Goal: Information Seeking & Learning: Find specific page/section

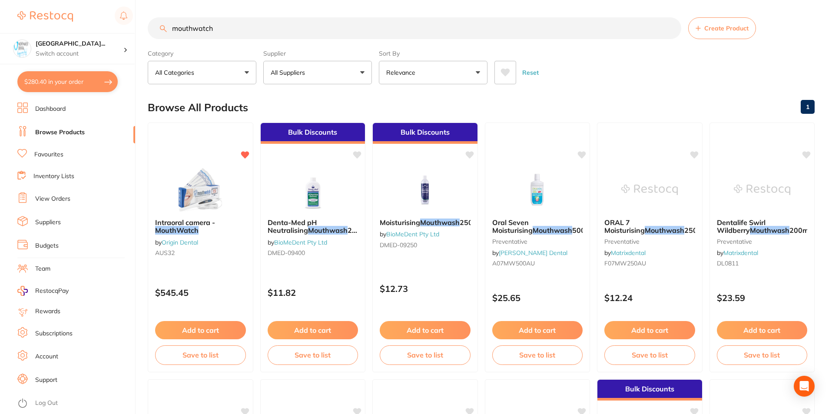
drag, startPoint x: 225, startPoint y: 29, endPoint x: 79, endPoint y: 17, distance: 146.8
click at [95, 21] on div "$280.40 [GEOGRAPHIC_DATA]... Switch account [GEOGRAPHIC_DATA] Wynyard Burnie Sm…" at bounding box center [416, 207] width 832 height 414
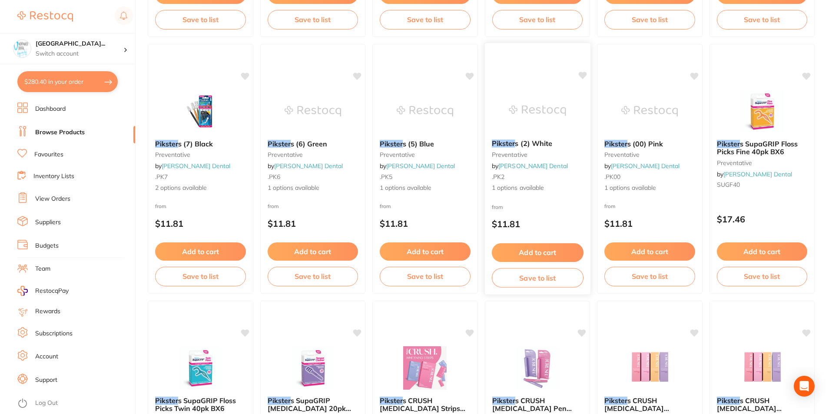
scroll to position [1304, 0]
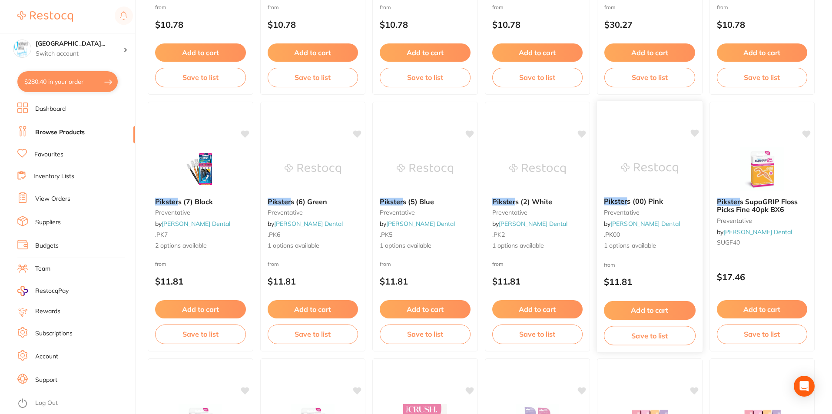
click at [695, 137] on icon at bounding box center [694, 133] width 9 height 9
click at [584, 131] on icon at bounding box center [582, 132] width 8 height 7
click at [473, 133] on icon at bounding box center [469, 132] width 8 height 7
click at [350, 132] on div "Pikster s (6) Green preventative by [PERSON_NAME] .PK6 1 options available from…" at bounding box center [313, 227] width 106 height 250
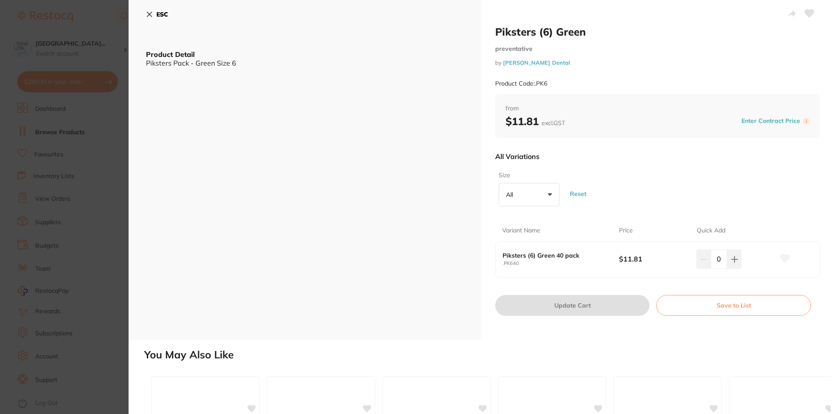
click at [147, 19] on button "ESC" at bounding box center [157, 14] width 22 height 15
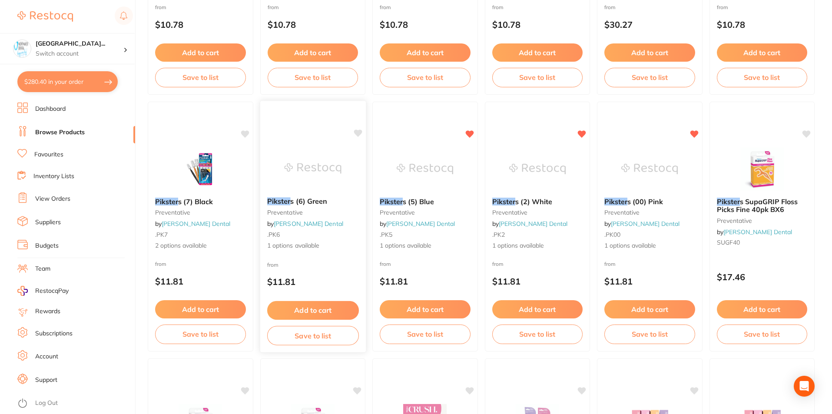
click at [354, 133] on icon at bounding box center [357, 133] width 9 height 9
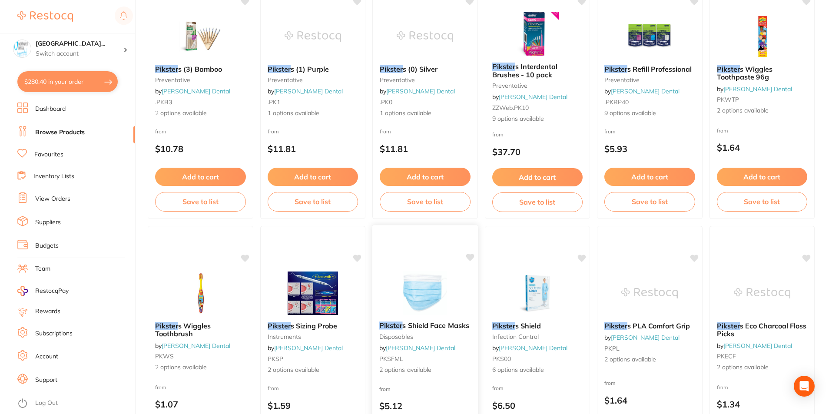
scroll to position [320, 0]
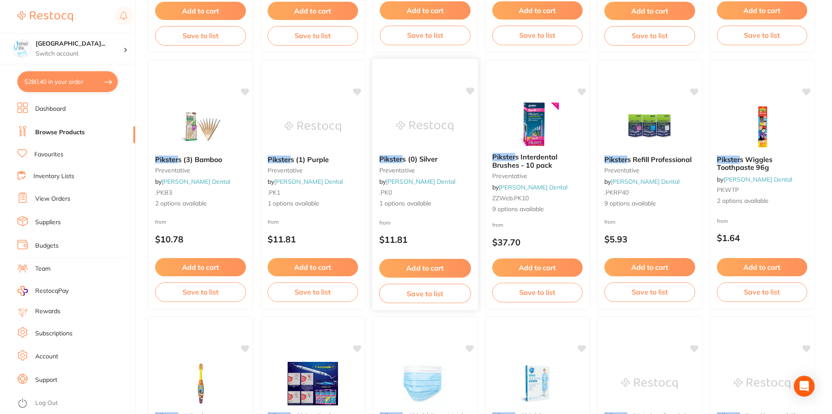
click at [467, 91] on icon at bounding box center [469, 90] width 8 height 7
click at [356, 91] on icon at bounding box center [357, 90] width 8 height 7
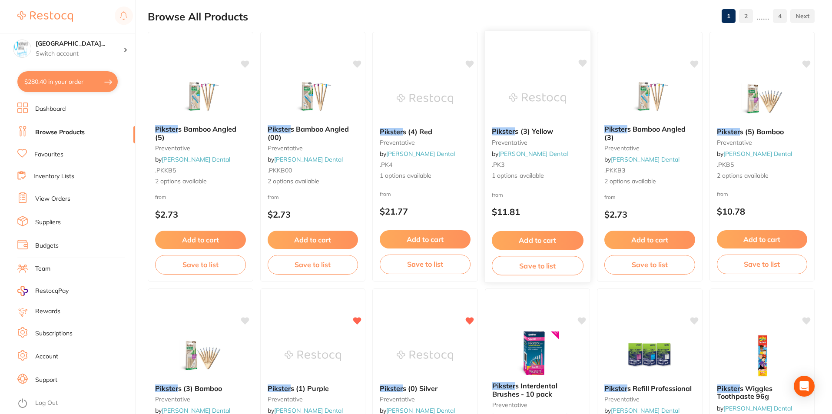
scroll to position [88, 0]
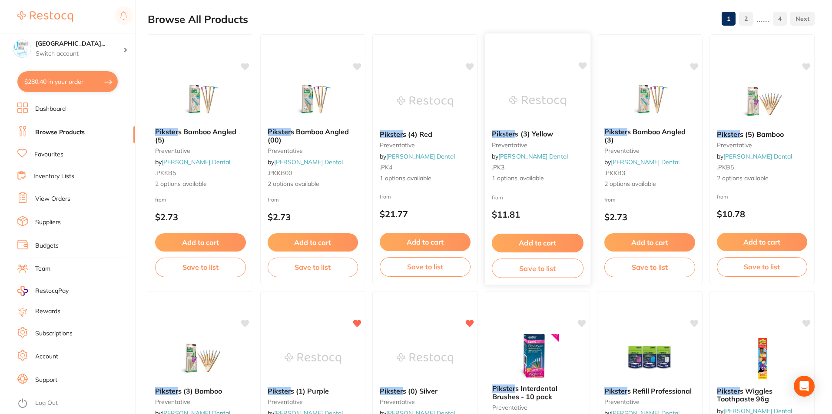
click at [581, 66] on icon at bounding box center [582, 65] width 8 height 7
click at [468, 67] on icon at bounding box center [469, 65] width 8 height 7
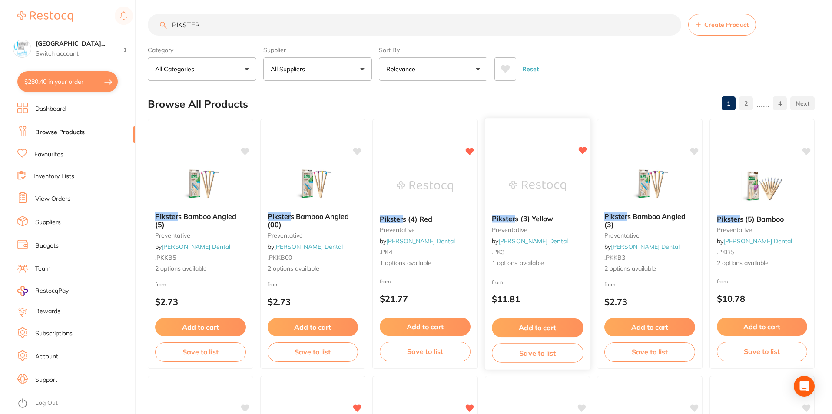
scroll to position [0, 0]
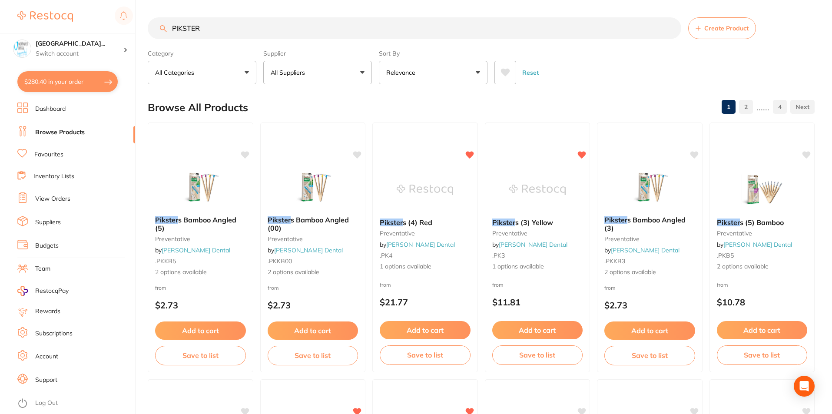
drag, startPoint x: 213, startPoint y: 35, endPoint x: 0, endPoint y: 1, distance: 215.8
click at [55, 25] on div "$280.40 [GEOGRAPHIC_DATA]... Switch account [GEOGRAPHIC_DATA] Wynyard Burnie Sm…" at bounding box center [416, 207] width 832 height 414
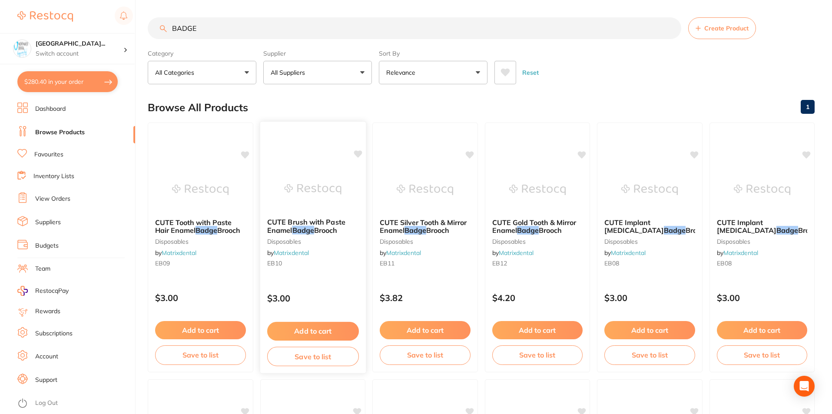
type input "BADGE"
click at [305, 194] on img at bounding box center [312, 189] width 57 height 44
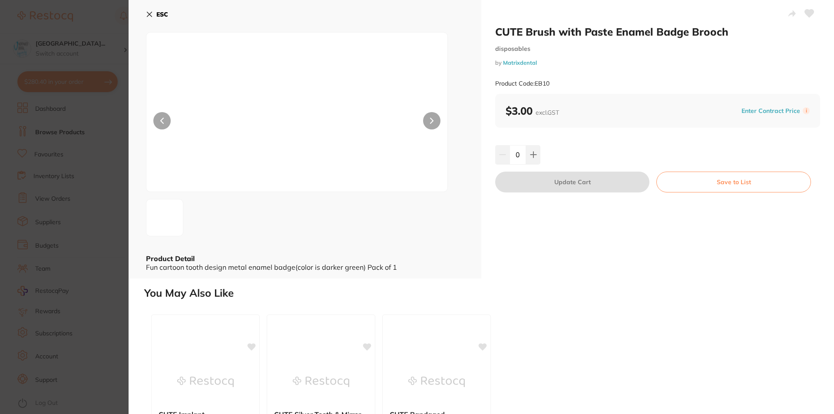
click at [261, 99] on img at bounding box center [297, 122] width 181 height 137
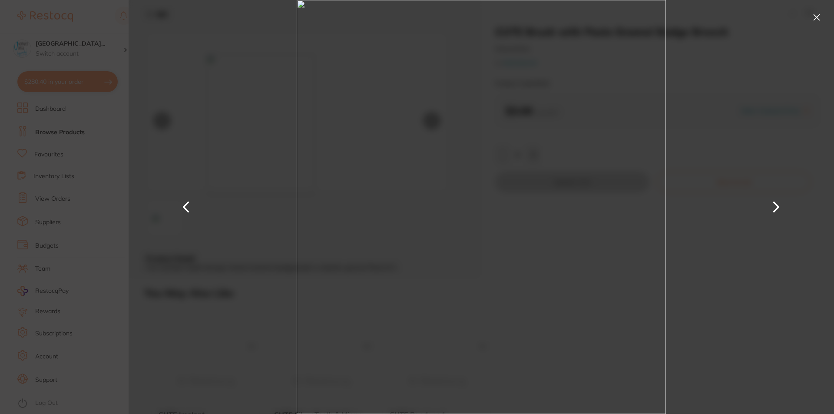
click at [813, 14] on button at bounding box center [816, 17] width 14 height 14
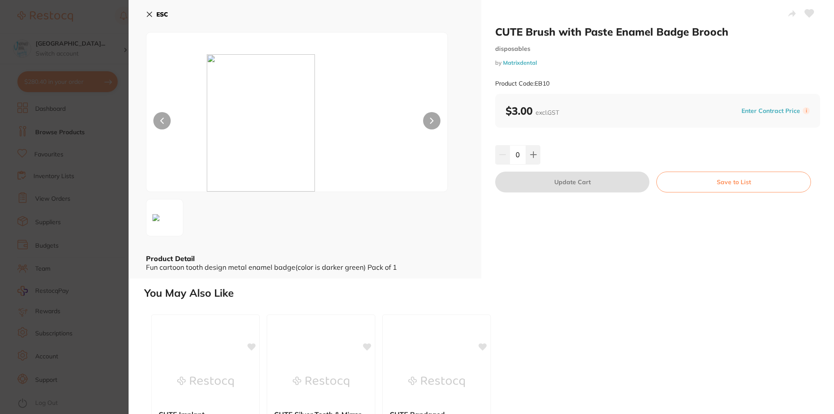
click at [148, 15] on icon at bounding box center [149, 14] width 5 height 5
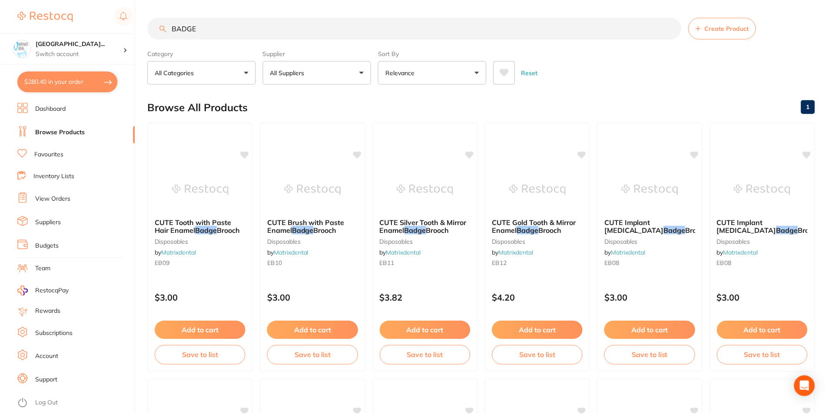
scroll to position [2, 0]
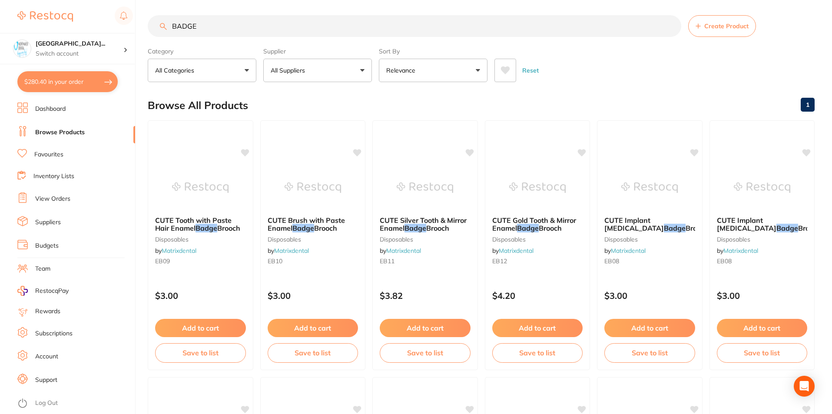
drag, startPoint x: 195, startPoint y: 31, endPoint x: 100, endPoint y: 17, distance: 95.7
click at [150, 26] on input "BADGE" at bounding box center [414, 26] width 533 height 22
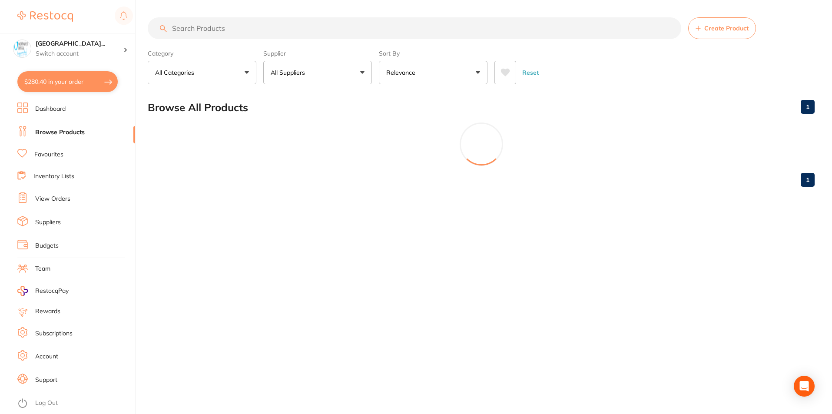
scroll to position [0, 0]
type input "B"
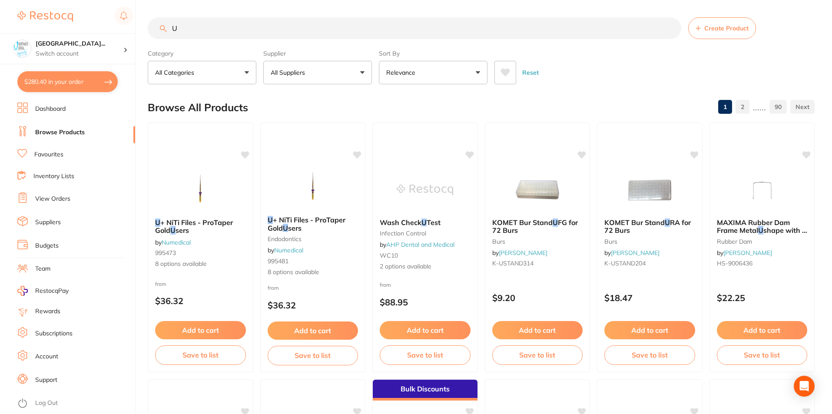
drag, startPoint x: 217, startPoint y: 25, endPoint x: 75, endPoint y: 21, distance: 142.0
click at [106, 27] on div "$280.40 [GEOGRAPHIC_DATA]... Switch account North West Dental Wynyard Burnie Sm…" at bounding box center [416, 207] width 832 height 414
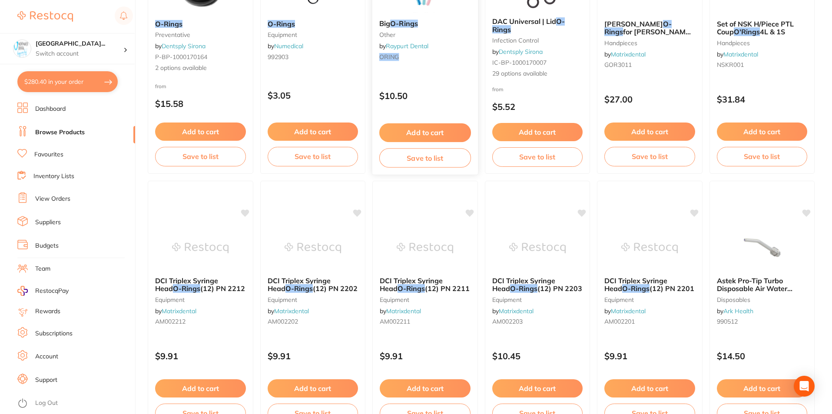
scroll to position [58, 0]
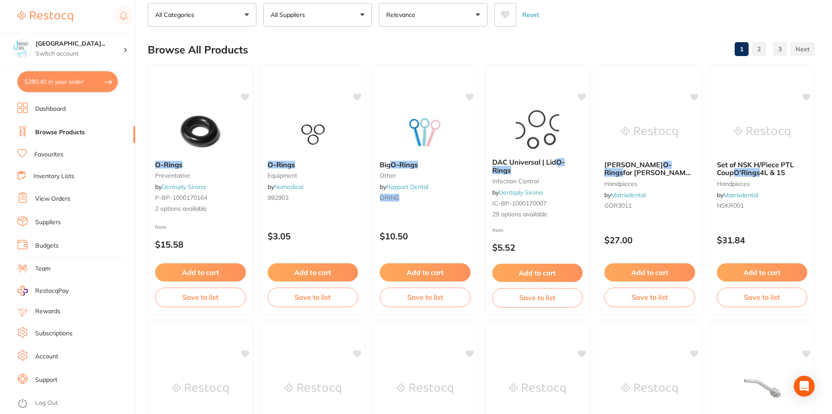
type input "ORINGS"
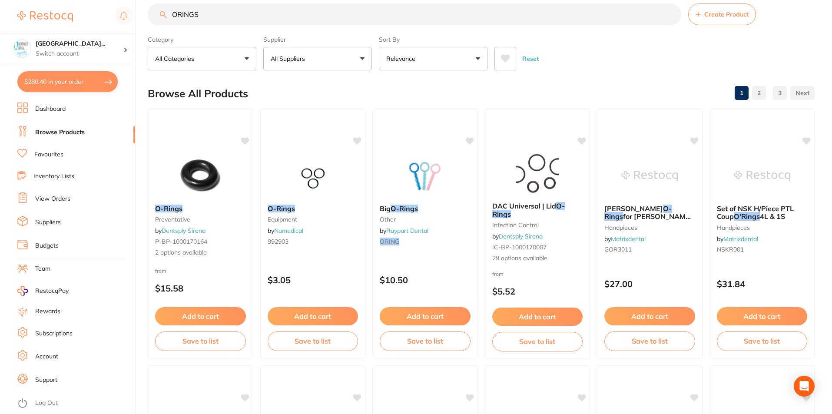
scroll to position [0, 0]
